Goal: Task Accomplishment & Management: Complete application form

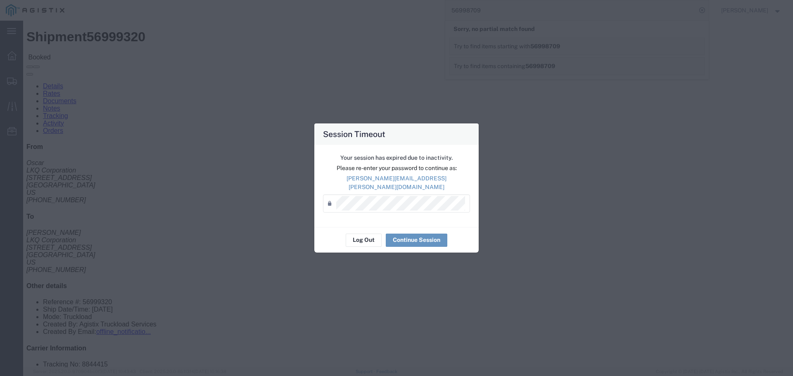
click at [414, 210] on div "Your session has expired due to inactivity. Please re-enter your password to co…" at bounding box center [396, 186] width 164 height 82
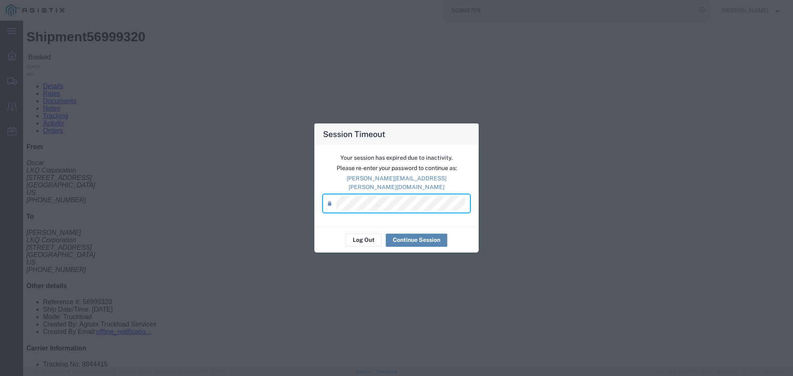
click at [406, 234] on button "Continue Session" at bounding box center [417, 240] width 62 height 13
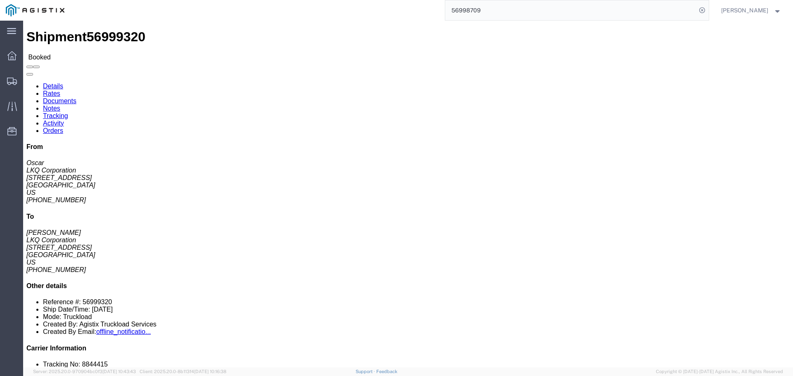
click at [557, 16] on input "56998709" at bounding box center [570, 10] width 251 height 20
paste input "11413"
type input "56911413"
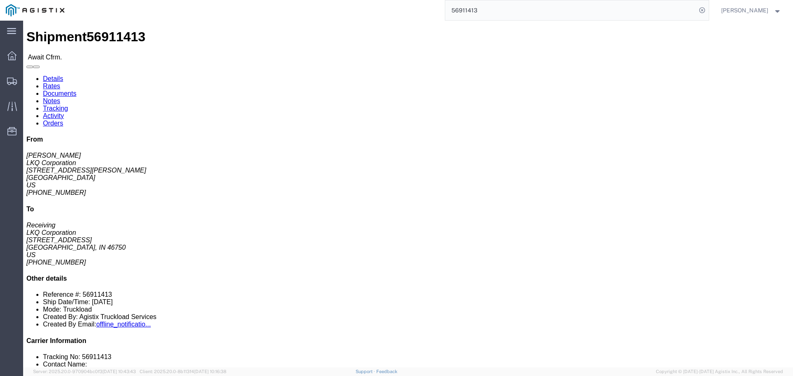
click link "Rates"
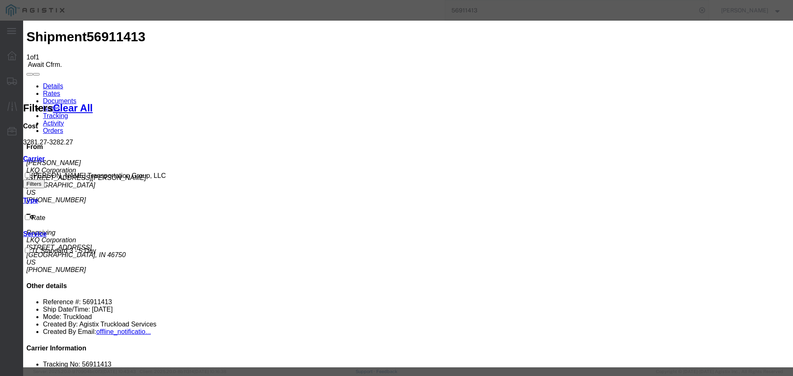
paste input "46750"
type input "46750"
paste input "56911413"
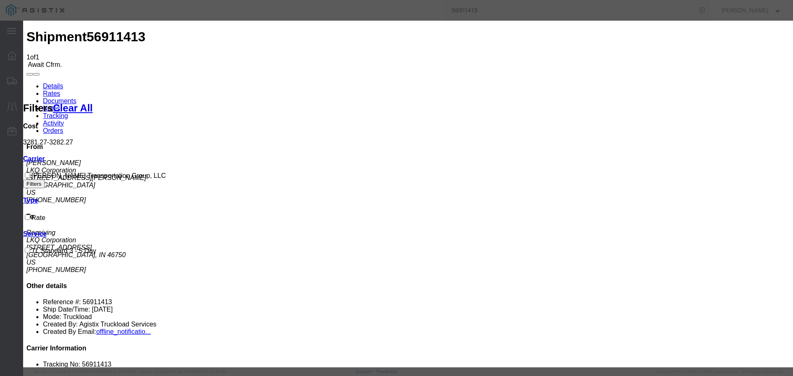
type input "56911413"
type input "Chad Hirsch"
type input "8475071119"
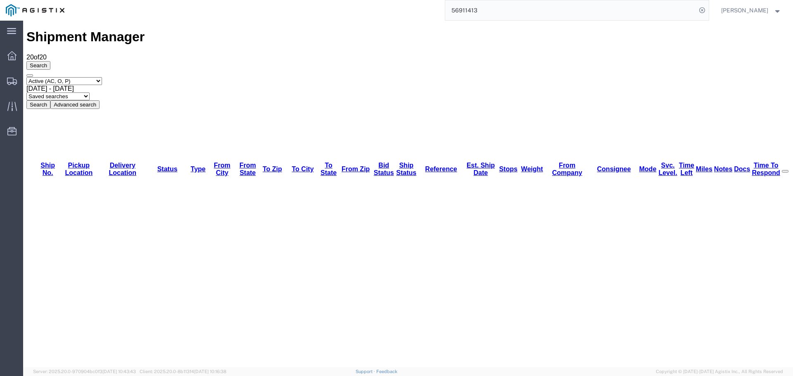
click at [503, 10] on input "56911413" at bounding box center [570, 10] width 251 height 20
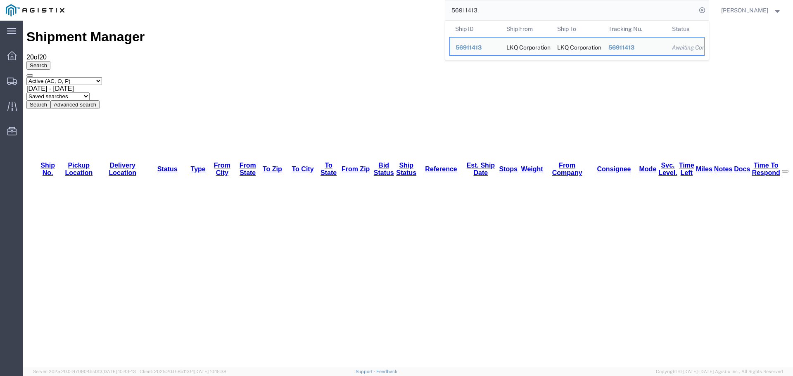
click at [503, 10] on input "56911413" at bounding box center [570, 10] width 251 height 20
paste input "3623"
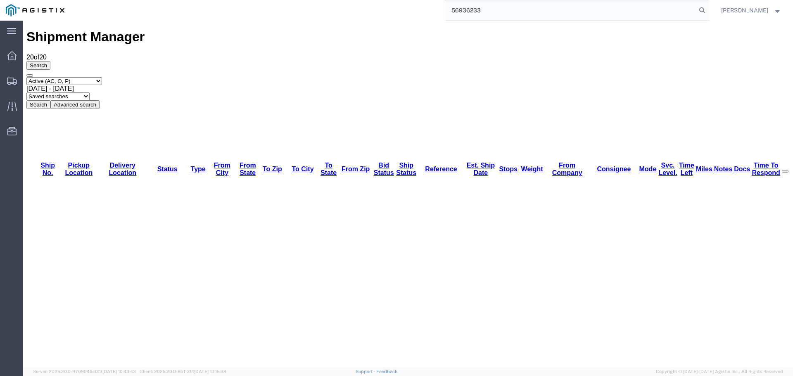
type input "56936233"
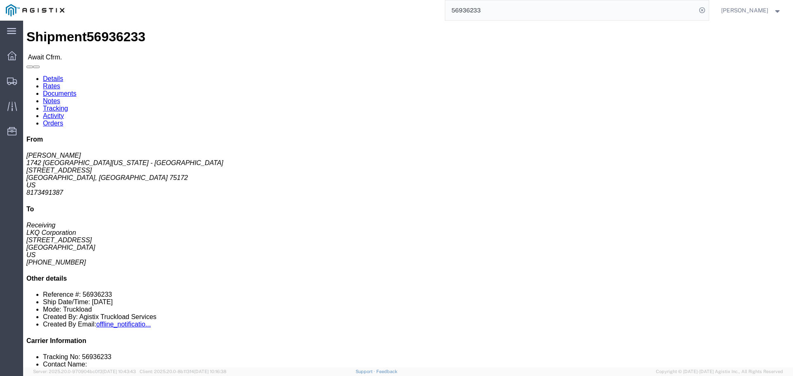
click link "Rates"
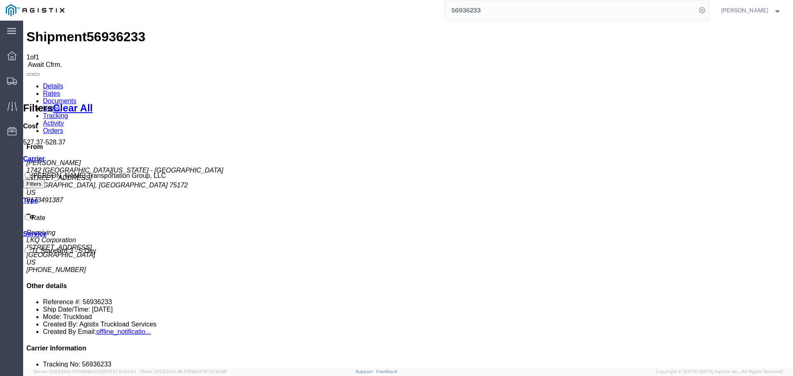
click at [55, 83] on link "Details" at bounding box center [53, 86] width 20 height 7
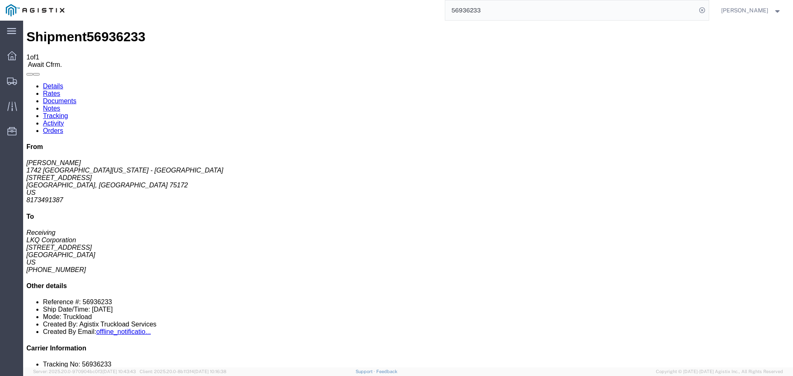
click span "56936233"
copy span "56936233"
click link "Confirm"
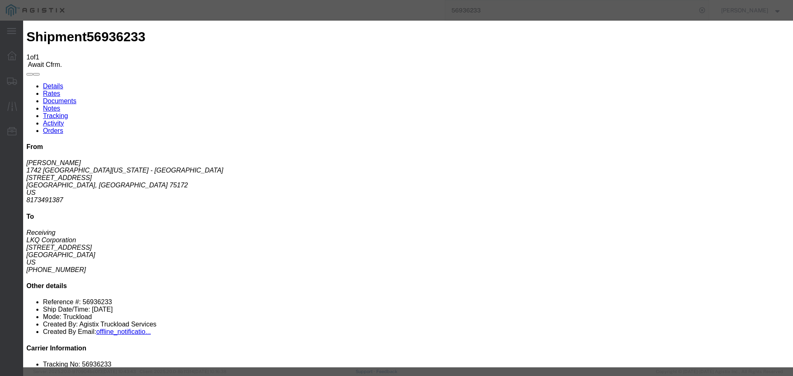
click input "text"
paste input "56936233"
type input "56936233"
click input "text"
type input "Chad Hirsch"
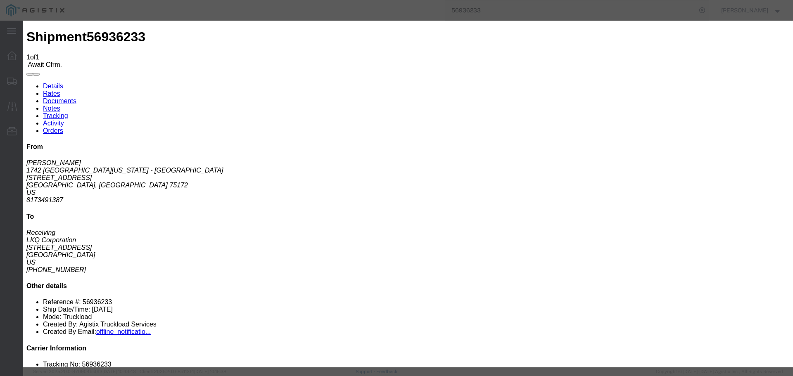
click input "text"
type input "8475071119"
click button "Submit"
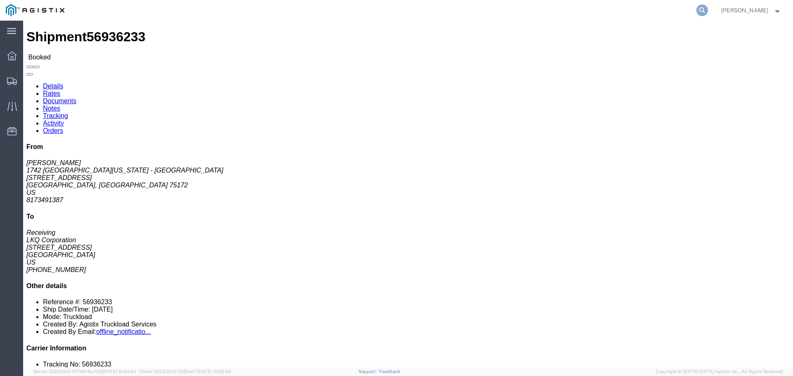
click at [707, 9] on icon at bounding box center [702, 11] width 12 height 12
click at [590, 5] on input "search" at bounding box center [570, 10] width 251 height 20
paste input "57007896"
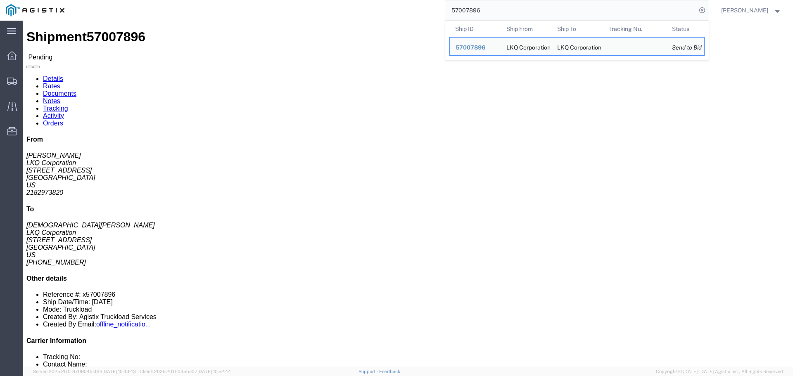
click address "LKQ Corporation ([PERSON_NAME]) 3118 [STREET_ADDRESS] 2182973820 [EMAIL_ADDRESS…"
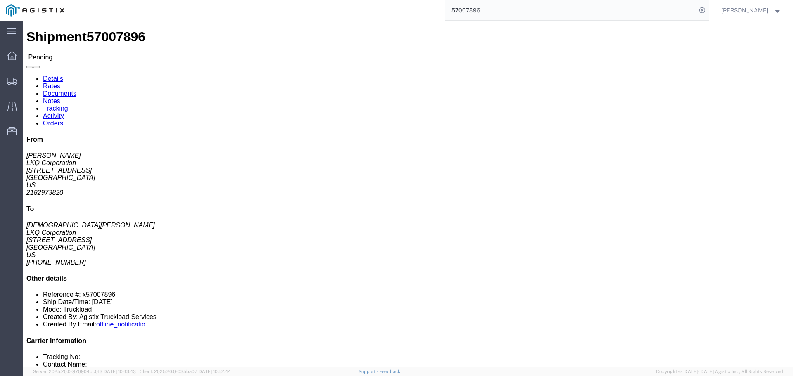
copy address "56401"
click address "LKQ Corporation ([PERSON_NAME]) [STREET_ADDRESS] [PHONE_NUMBER] [PERSON_NAME][E…"
copy address "49508"
click at [463, 5] on input "57007896" at bounding box center [570, 10] width 251 height 20
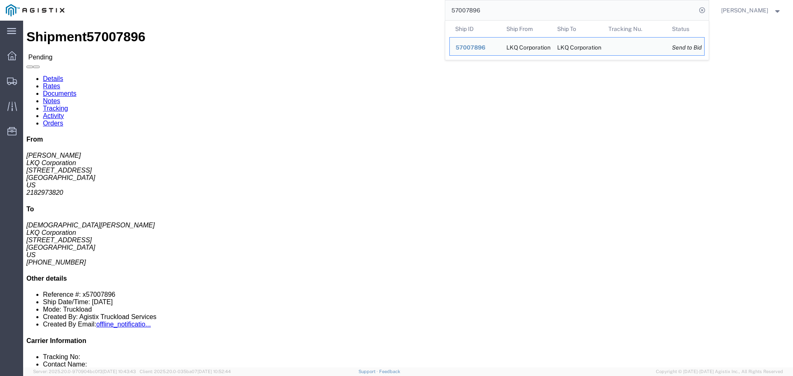
click at [463, 5] on input "57007896" at bounding box center [570, 10] width 251 height 20
paste input "6965231"
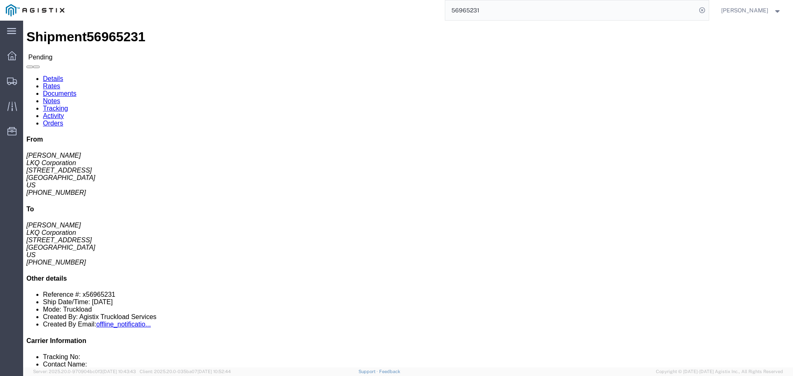
click address "LKQ Corporation ([PERSON_NAME]) 1330 [STREET_ADDRESS] [PHONE_NUMBER] [EMAIL_ADD…"
copy address "48111"
click address "LKQ Corporation ([PERSON_NAME]) 1330 [STREET_ADDRESS] [PHONE_NUMBER] [EMAIL_ADD…"
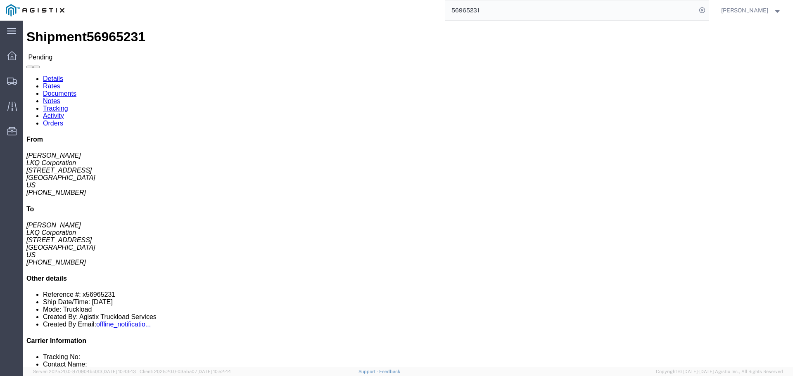
copy address "48111"
click address "LKQ Corporation ([PERSON_NAME]) 1785 [STREET_ADDRESS] [PHONE_NUMBER] [EMAIL_ADD…"
copy address "95206"
click at [461, 10] on input "56965231" at bounding box center [570, 10] width 251 height 20
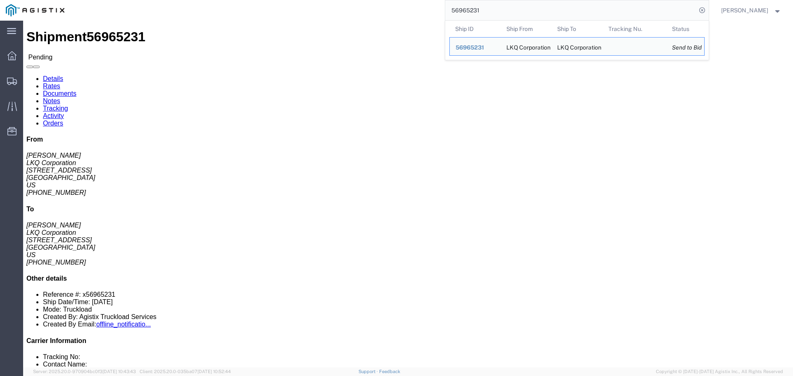
click at [461, 10] on input "56965231" at bounding box center [570, 10] width 251 height 20
paste input "98669"
click h4 "Ship To"
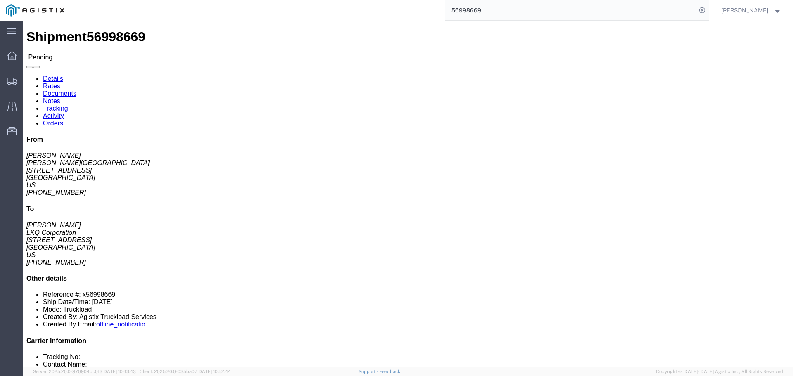
click address "[PERSON_NAME][GEOGRAPHIC_DATA] ([PERSON_NAME]) [STREET_ADDRESS] [PHONE_NUMBER]"
copy address "38637"
click address "LKQ Corporation ([PERSON_NAME]) 1760 [STREET_ADDRESS] [PHONE_NUMBER]"
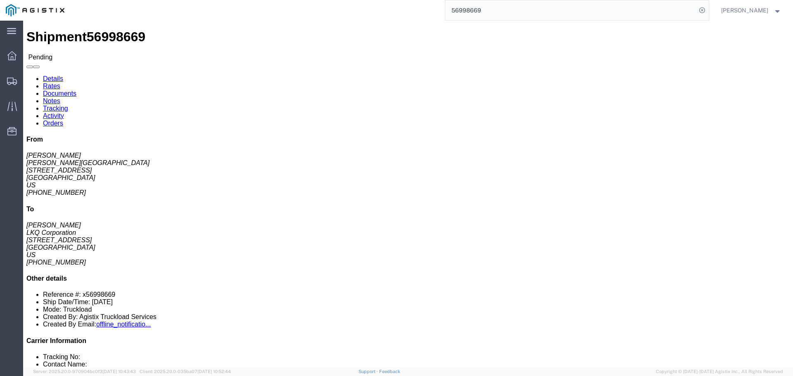
copy address "77038"
click at [489, 7] on input "56998669" at bounding box center [570, 10] width 251 height 20
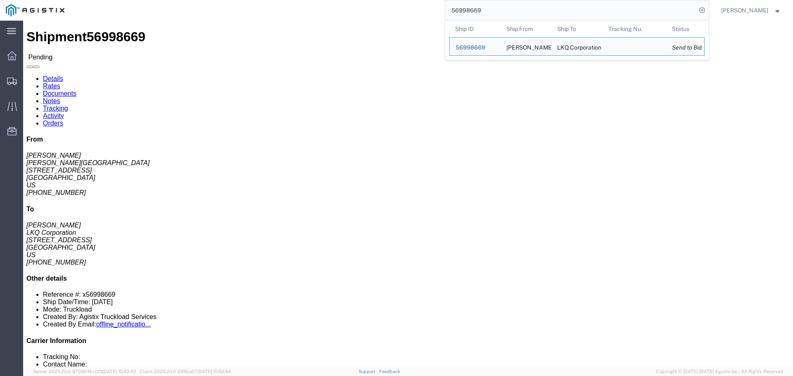
click at [489, 7] on input "56998669" at bounding box center [570, 10] width 251 height 20
paste input "4985"
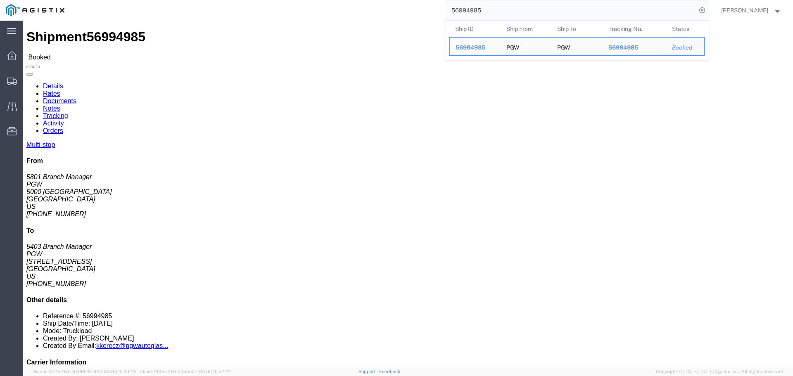
click div "Shipment Detail Multi-stop Ship From PGW (5801 Branch Manager) [STREET_ADDRESS]…"
click at [464, 9] on input "56994985" at bounding box center [570, 10] width 251 height 20
paste input "82640"
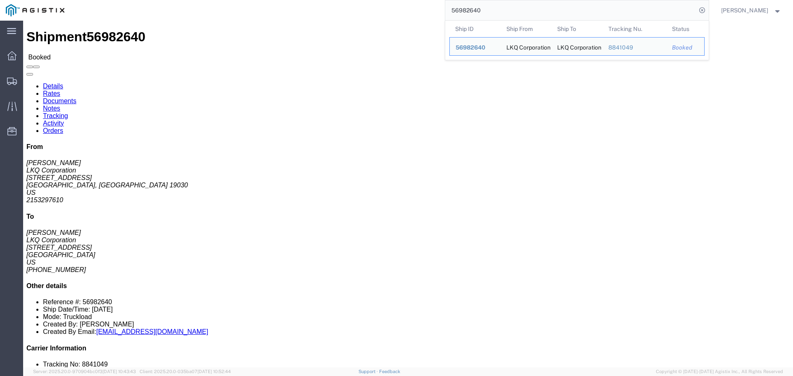
click at [502, 11] on input "56982640" at bounding box center [570, 10] width 251 height 20
click at [653, 17] on input "56982640" at bounding box center [570, 10] width 251 height 20
click at [591, 48] on div "LKQ Corporation" at bounding box center [577, 47] width 40 height 18
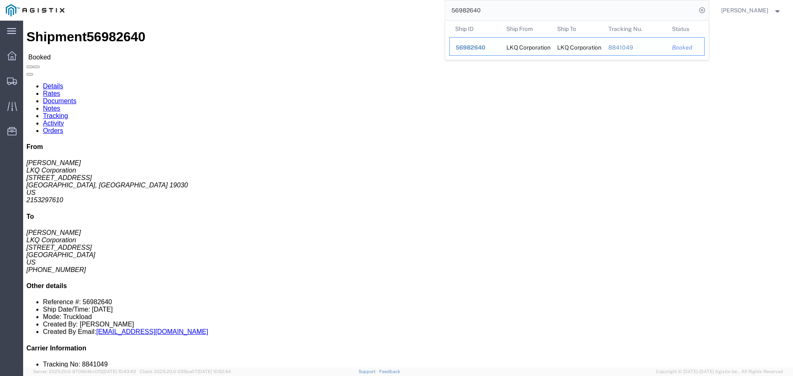
click at [624, 48] on div "8841049" at bounding box center [634, 47] width 52 height 9
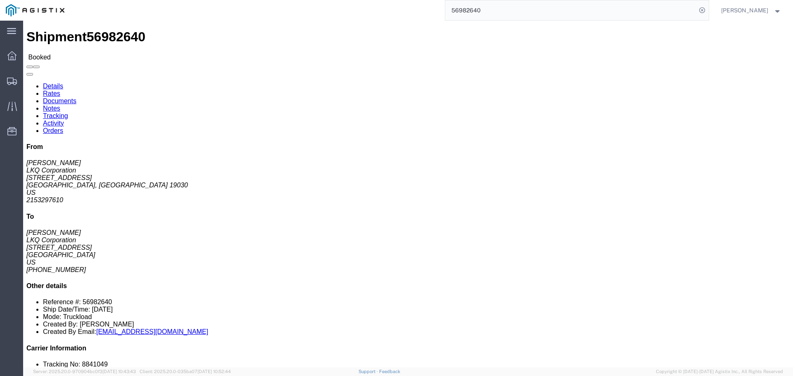
click at [576, 14] on input "56982640" at bounding box center [570, 10] width 251 height 20
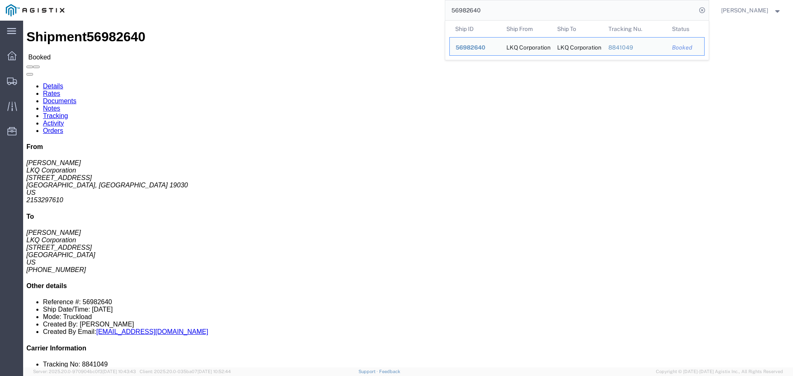
click at [576, 14] on input "56982640" at bounding box center [570, 10] width 251 height 20
paste input "640942"
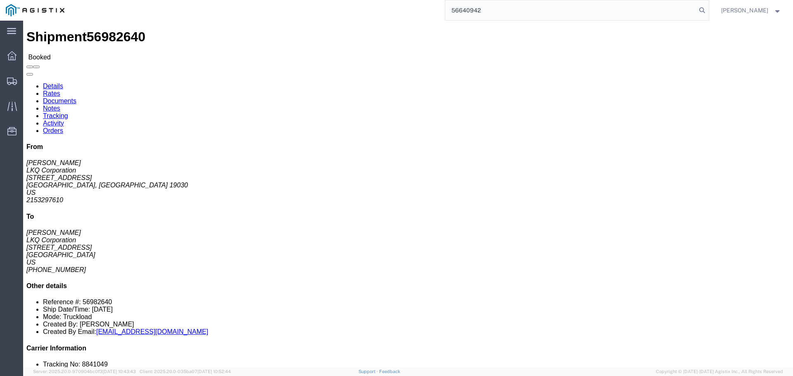
type input "56640942"
